Goal: Find specific page/section: Find specific page/section

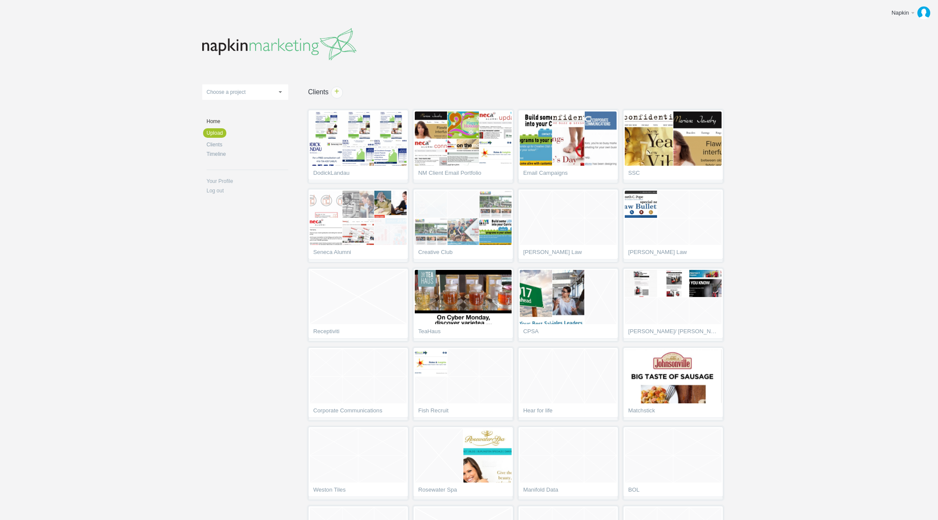
click at [710, 53] on header at bounding box center [469, 42] width 534 height 50
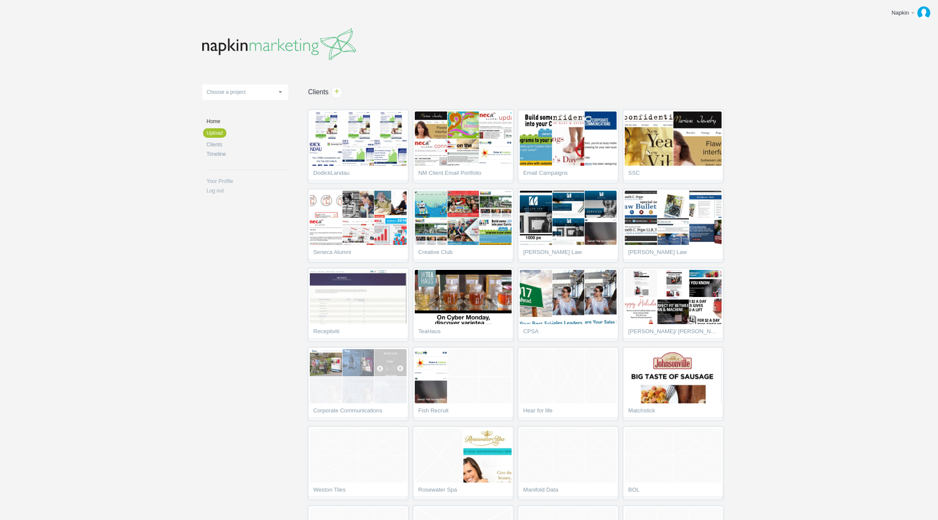
scroll to position [2843, 0]
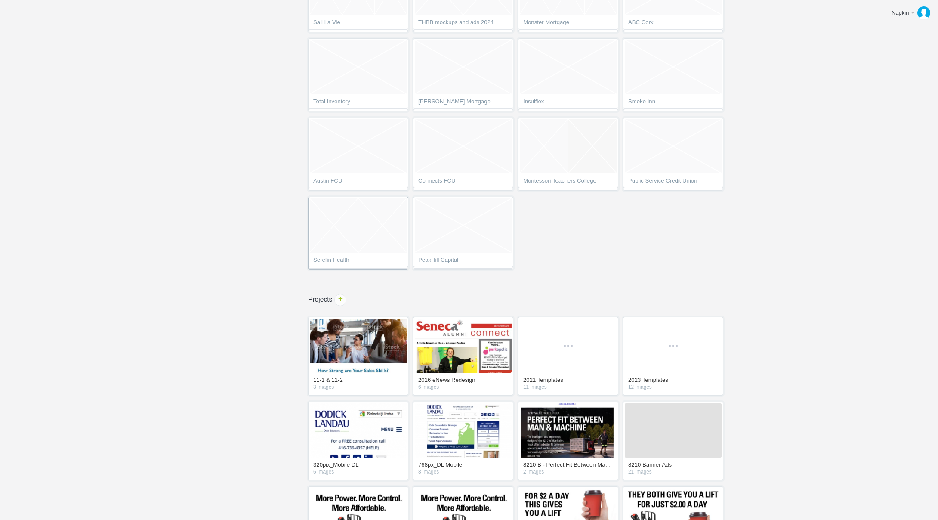
click at [349, 257] on span "Serefin Health" at bounding box center [358, 261] width 90 height 9
click at [395, 257] on span "Serefin Health" at bounding box center [358, 261] width 90 height 9
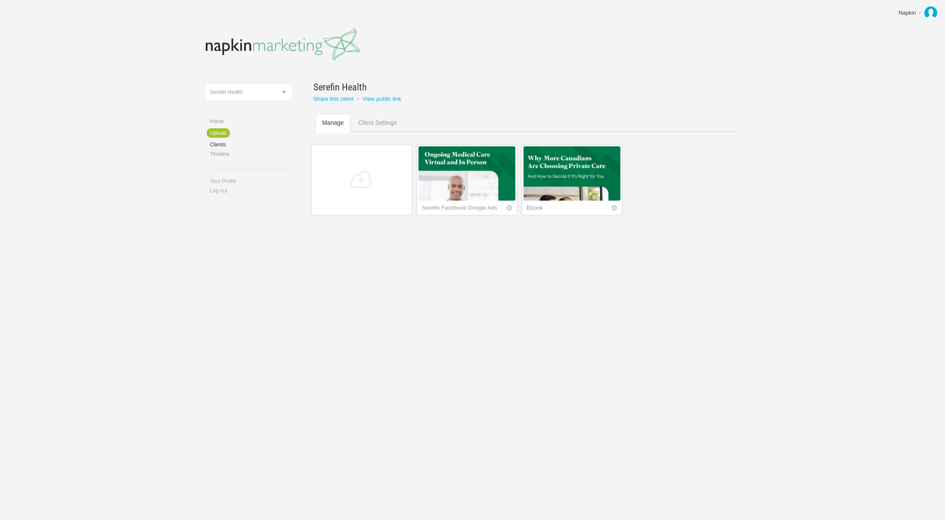
click at [476, 179] on img at bounding box center [466, 173] width 97 height 54
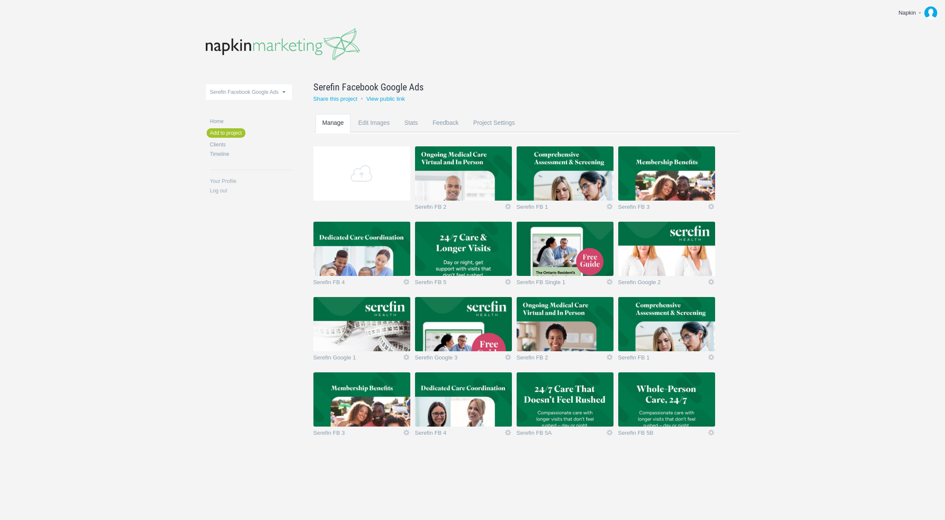
click at [847, 410] on body "Napkin Edit profile Log out Upload 11-1 & 11-2 2016 eNews Redesign 2021 Templat…" at bounding box center [472, 260] width 945 height 520
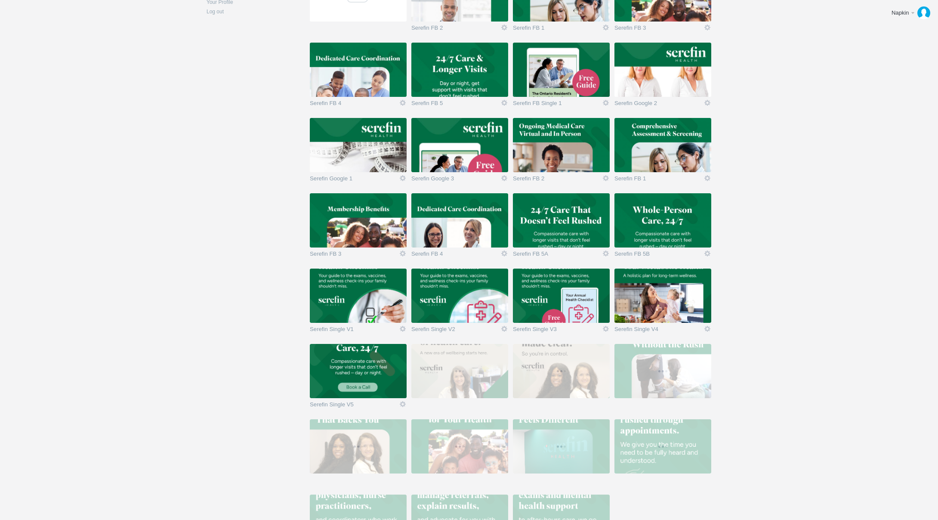
scroll to position [270, 0]
